Goal: Find contact information: Find contact information

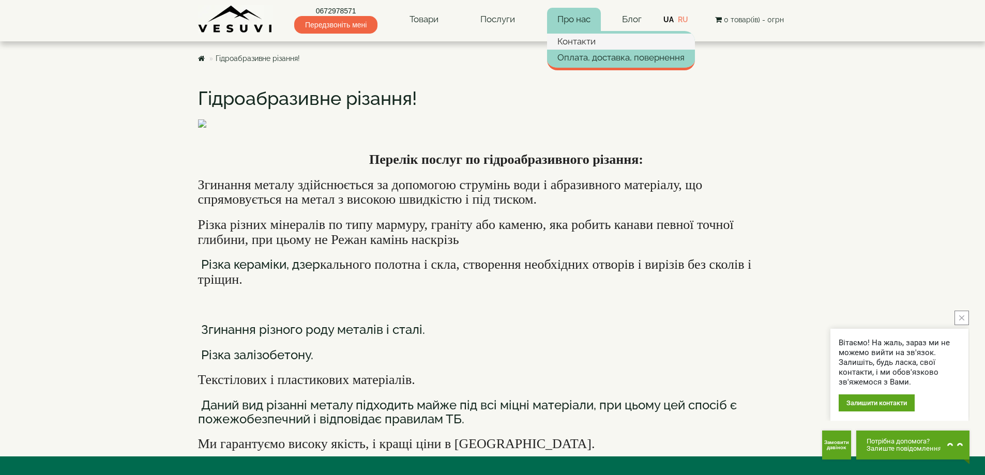
click at [580, 43] on link "Контакти" at bounding box center [621, 42] width 148 height 16
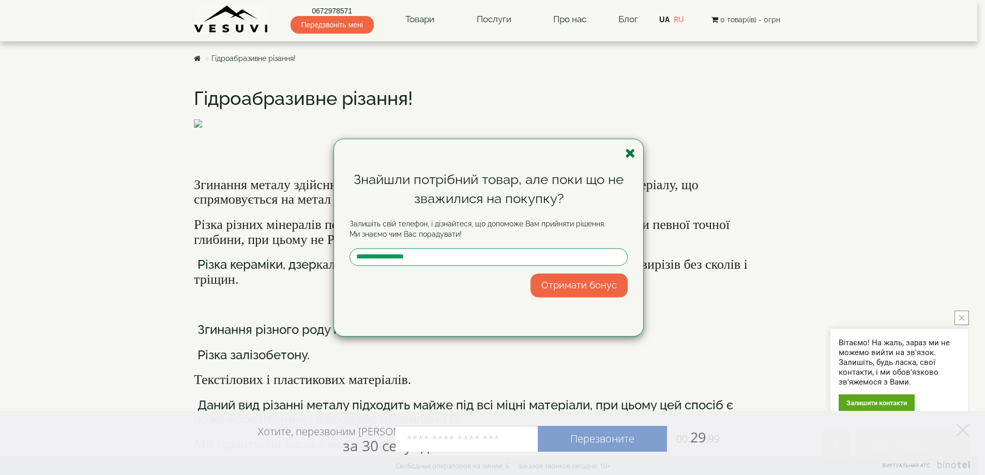
click at [626, 153] on icon "button" at bounding box center [630, 153] width 10 height 13
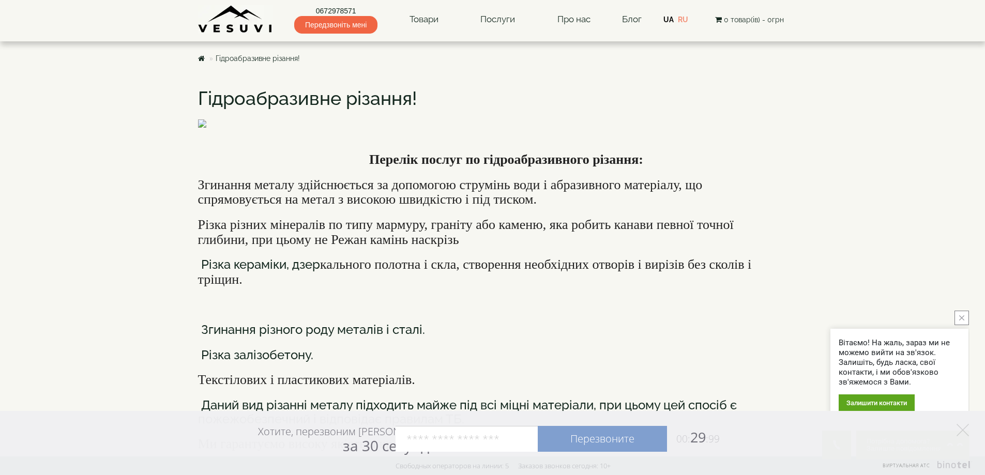
click at [114, 401] on body "Магазин Булер'яни VESUVI Мангали від заводу VESUVI Печі для лазні та сауни VESU…" at bounding box center [492, 317] width 985 height 635
